Goal: Transaction & Acquisition: Purchase product/service

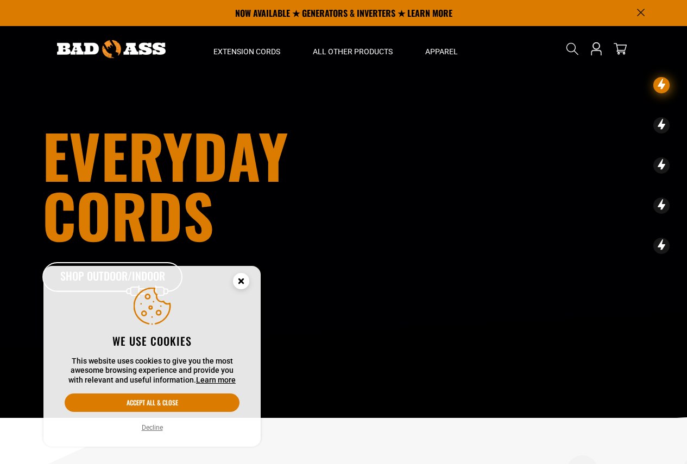
click at [240, 280] on icon "Cookie Consent" at bounding box center [241, 281] width 4 height 4
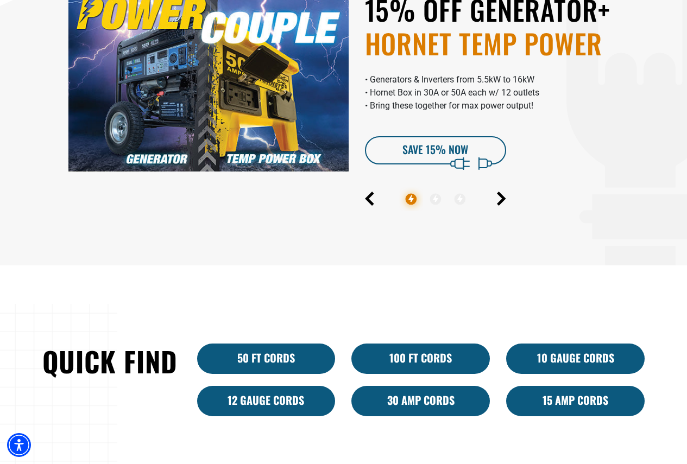
scroll to position [543, 0]
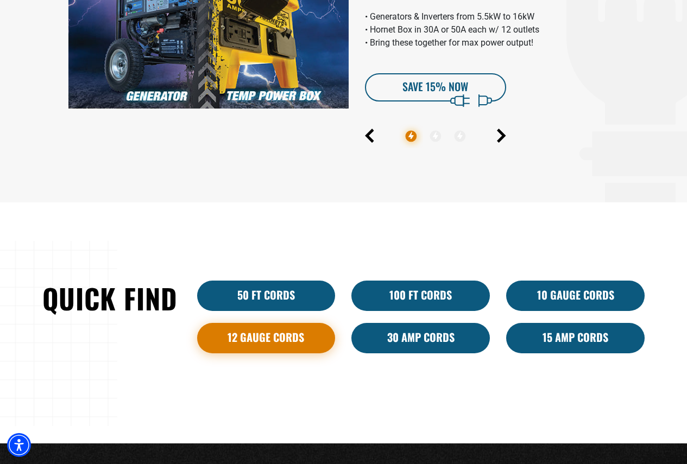
click at [292, 339] on link "12 Gauge Cords" at bounding box center [266, 338] width 138 height 30
